Goal: Task Accomplishment & Management: Use online tool/utility

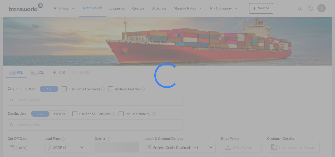
type input "Mundra, INMUN"
type input "[GEOGRAPHIC_DATA], [GEOGRAPHIC_DATA]"
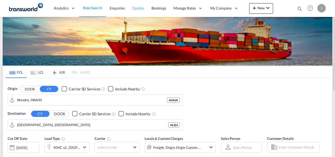
click at [136, 9] on span "Quotes" at bounding box center [138, 8] width 12 height 4
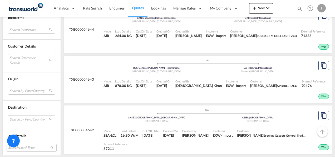
scroll to position [387, 0]
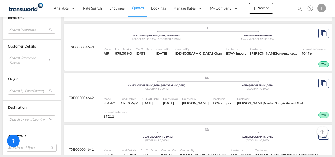
click at [35, 59] on md-select "Search Customer Details user name user rawaha Aslam [EMAIL_ADDRESS][DOMAIN_NAME…" at bounding box center [31, 60] width 47 height 12
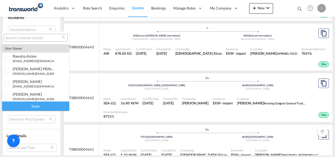
click at [16, 38] on input "search" at bounding box center [33, 38] width 57 height 5
click at [28, 36] on input "search" at bounding box center [33, 38] width 57 height 5
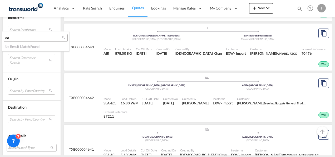
type input "d"
type input "anil"
click at [76, 84] on md-backdrop at bounding box center [167, 78] width 335 height 157
click at [29, 56] on md-select "Search Customer Details" at bounding box center [31, 60] width 47 height 12
click at [22, 57] on input "anil" at bounding box center [38, 59] width 57 height 5
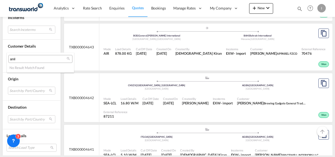
click at [22, 57] on input "anil" at bounding box center [38, 59] width 57 height 5
type input "a"
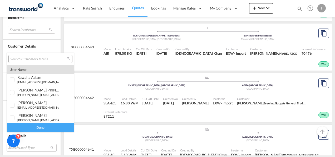
click at [84, 34] on md-backdrop at bounding box center [167, 78] width 335 height 157
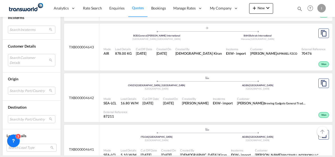
click at [298, 9] on md-icon "icon-magnify" at bounding box center [300, 9] width 6 height 6
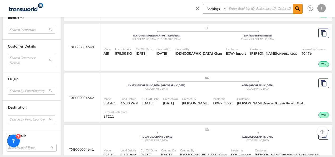
click at [234, 10] on input at bounding box center [260, 8] width 66 height 9
click at [31, 89] on md-select "Search by Port/Country JPNIC nichinan [GEOGRAPHIC_DATA] AEAMF mussafah [GEOGRAP…" at bounding box center [31, 90] width 47 height 8
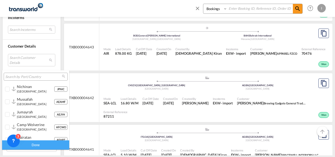
click at [23, 76] on input "search" at bounding box center [33, 76] width 57 height 5
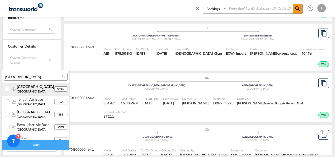
type input "[GEOGRAPHIC_DATA]"
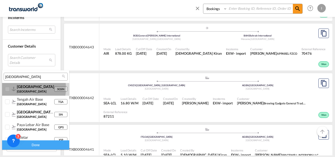
click at [23, 88] on span "[GEOGRAPHIC_DATA]" at bounding box center [35, 86] width 37 height 4
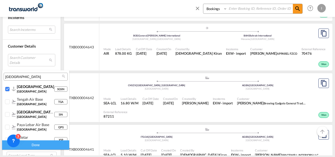
click at [36, 143] on div "Done" at bounding box center [35, 144] width 67 height 9
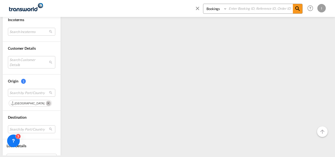
scroll to position [258, 0]
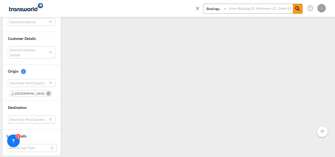
click at [35, 119] on md-select "Search by Port/Country JPNIC nichinan [GEOGRAPHIC_DATA] AEAMF mussafah [GEOGRAP…" at bounding box center [31, 119] width 47 height 8
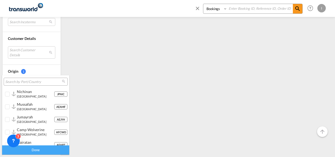
click at [13, 78] on div at bounding box center [36, 81] width 64 height 8
click at [13, 81] on input "search" at bounding box center [33, 81] width 57 height 5
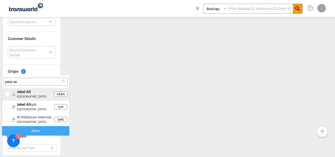
type input "jebel ali"
click at [28, 92] on span "jebel ali" at bounding box center [24, 91] width 14 height 4
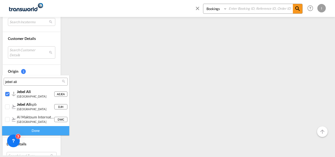
click at [38, 130] on div "Done" at bounding box center [35, 130] width 67 height 9
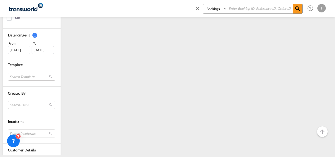
scroll to position [141, 0]
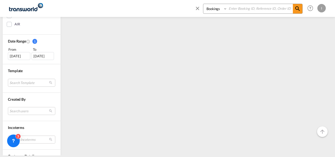
click at [22, 55] on div "[DATE]" at bounding box center [19, 56] width 22 height 8
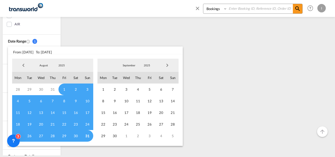
click at [19, 63] on span "Previous Month" at bounding box center [23, 65] width 11 height 11
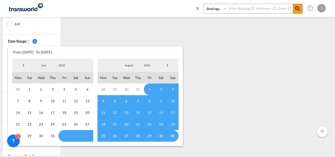
click at [24, 66] on span "Previous Month" at bounding box center [23, 65] width 11 height 11
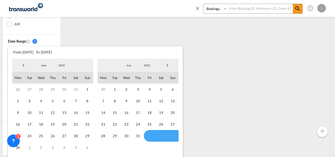
click at [24, 66] on span "Previous Month" at bounding box center [23, 65] width 11 height 11
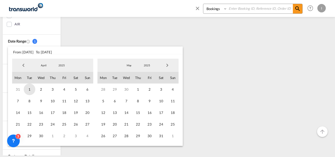
click at [28, 89] on span "1" at bounding box center [30, 89] width 12 height 12
click at [41, 135] on span "30" at bounding box center [41, 136] width 12 height 12
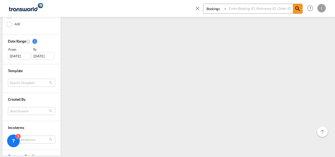
scroll to position [0, 0]
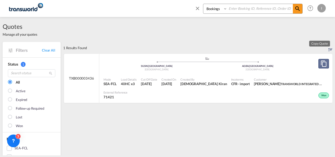
click at [321, 63] on md-icon "assets/icons/custom/copyQuote.svg" at bounding box center [324, 63] width 6 height 6
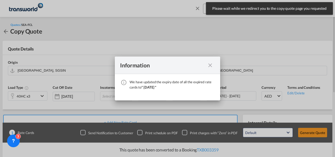
click at [209, 67] on md-icon "icon-close fg-AAA8AD cursor" at bounding box center [210, 65] width 6 height 6
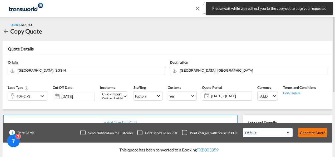
click at [308, 132] on button "Generate Quote" at bounding box center [312, 132] width 29 height 9
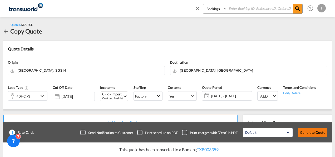
scroll to position [109, 0]
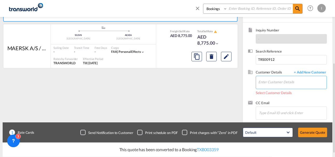
click at [274, 81] on input "Enter Customer Details" at bounding box center [293, 82] width 68 height 12
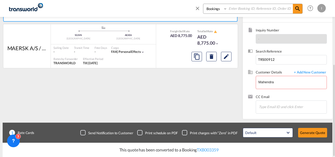
click at [245, 101] on div "Inquiry Number - Search Reference TRS00912 Customer Details + Add New Customer …" at bounding box center [288, 70] width 90 height 96
click at [280, 82] on body "Analytics Reports Dashboard Rate Search Enquiries Quotes Bookings" at bounding box center [167, 78] width 335 height 157
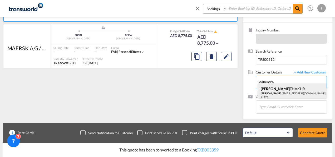
click at [279, 90] on div "[PERSON_NAME] [PERSON_NAME] .[EMAIL_ADDRESS][DOMAIN_NAME] | TRANSWORLD INTEGRAT…" at bounding box center [292, 92] width 69 height 18
type input "TRANSWORLD INTEGRATED LOGISTEK PRIVATE LIMITED, [PERSON_NAME], [PERSON_NAME][EM…"
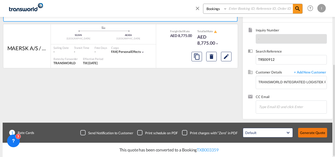
click at [307, 129] on button "Generate Quote" at bounding box center [312, 132] width 29 height 9
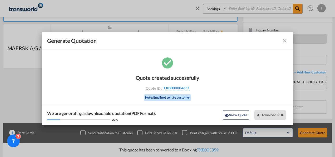
click at [167, 87] on span "TXB000004651" at bounding box center [177, 87] width 26 height 5
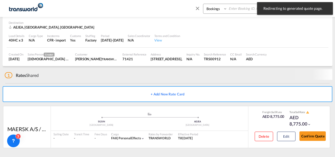
scroll to position [33, 0]
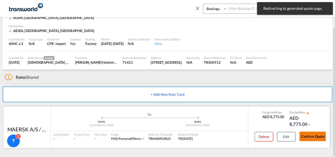
click at [320, 138] on button "Confirm Quote" at bounding box center [313, 135] width 26 height 9
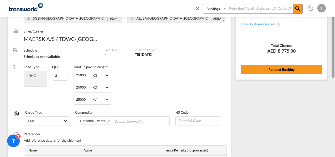
scroll to position [49, 0]
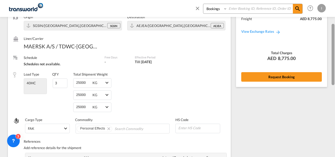
drag, startPoint x: 334, startPoint y: 109, endPoint x: 336, endPoint y: 35, distance: 74.1
click at [335, 35] on html "Analytics Reports Dashboard Rate Search Enquiries Quotes" at bounding box center [167, 78] width 335 height 157
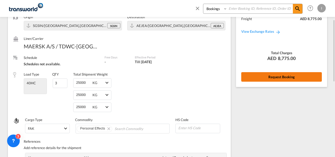
click at [287, 75] on button "Request Booking" at bounding box center [281, 76] width 81 height 9
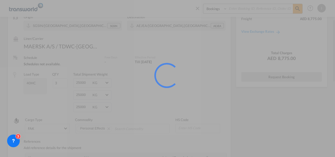
scroll to position [10, 0]
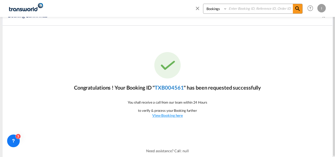
click at [162, 90] on link "TXB004561" at bounding box center [169, 87] width 29 height 6
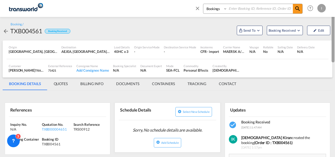
drag, startPoint x: 334, startPoint y: 114, endPoint x: 336, endPoint y: 43, distance: 70.7
click at [335, 43] on html "Analytics Reports Dashboard Rate Search Enquiries Quotes" at bounding box center [167, 78] width 335 height 157
click at [246, 31] on span "Send To" at bounding box center [249, 30] width 13 height 5
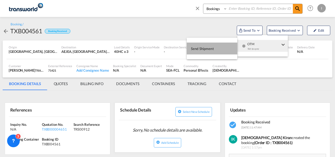
click at [217, 47] on button "Send Shipment" at bounding box center [212, 48] width 51 height 12
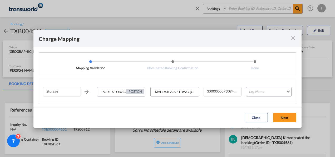
click at [291, 40] on md-icon "icon-close fg-AAA8AD cursor" at bounding box center [293, 38] width 6 height 6
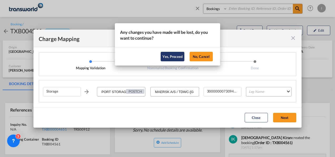
click at [174, 59] on button "Yes, Proceed" at bounding box center [173, 56] width 24 height 9
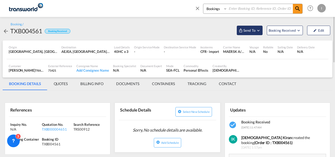
click at [253, 32] on span "Send To" at bounding box center [249, 30] width 13 height 5
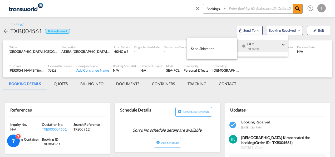
click at [254, 41] on span "OTM" at bounding box center [263, 42] width 33 height 5
click at [226, 45] on button "Send Shipment" at bounding box center [212, 48] width 51 height 12
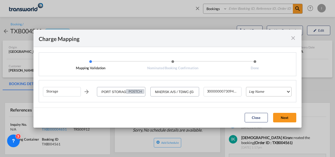
click at [259, 88] on md-select "Leg Name HANDLING ORIGIN VESSEL HANDLING DESTINATION OTHERS TL PICK UP CUSTOMS …" at bounding box center [269, 91] width 46 height 9
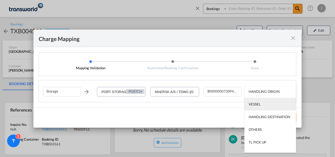
click at [260, 106] on div "VESSEL" at bounding box center [255, 103] width 12 height 5
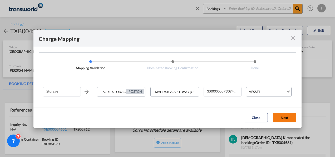
click at [285, 121] on button "Next" at bounding box center [284, 117] width 23 height 9
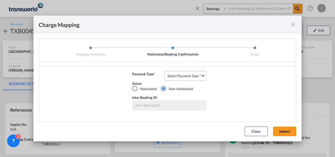
click at [173, 74] on md-select "Select Payment Type COLLECT PREPAID" at bounding box center [185, 75] width 42 height 9
click at [0, 0] on div "COLLECT" at bounding box center [0, 0] width 0 height 0
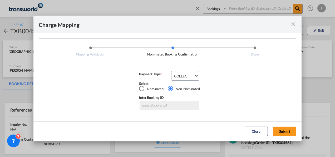
click at [286, 136] on md-dialog-actions "Close Submit" at bounding box center [167, 131] width 268 height 20
click at [286, 133] on button "Submit" at bounding box center [284, 130] width 23 height 9
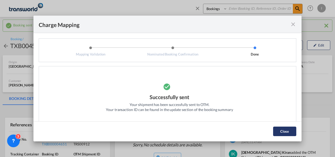
click at [283, 132] on button "Close" at bounding box center [284, 130] width 23 height 9
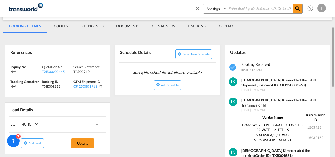
drag, startPoint x: 333, startPoint y: 36, endPoint x: 334, endPoint y: 64, distance: 27.7
click at [334, 64] on div at bounding box center [333, 56] width 3 height 59
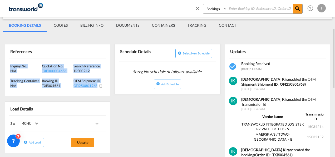
drag, startPoint x: 104, startPoint y: 87, endPoint x: 0, endPoint y: 65, distance: 106.2
click at [0, 65] on div "Booking sent to OTM successfully Booking / TXB004561 Booking Received Send To B…" at bounding box center [167, 134] width 335 height 380
copy div "Inquiry No. N/A Quotation No. TXB000004651 Search Reference TRS00912 Tracking C…"
